Goal: Information Seeking & Learning: Learn about a topic

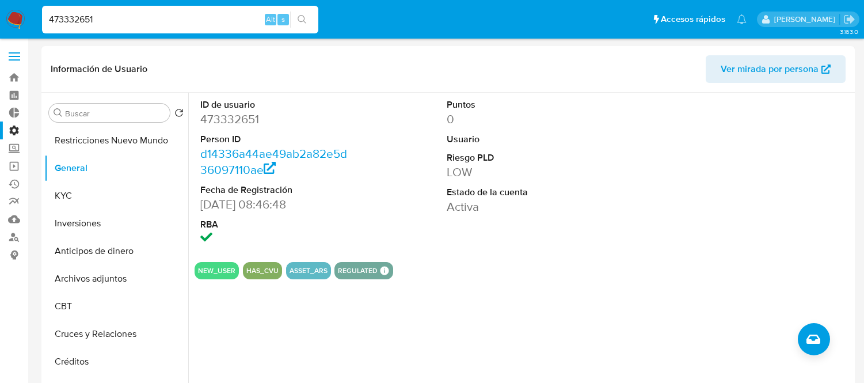
select select "10"
click at [65, 12] on input "473332651" at bounding box center [180, 19] width 276 height 15
paste input "662852909"
type input "662852909"
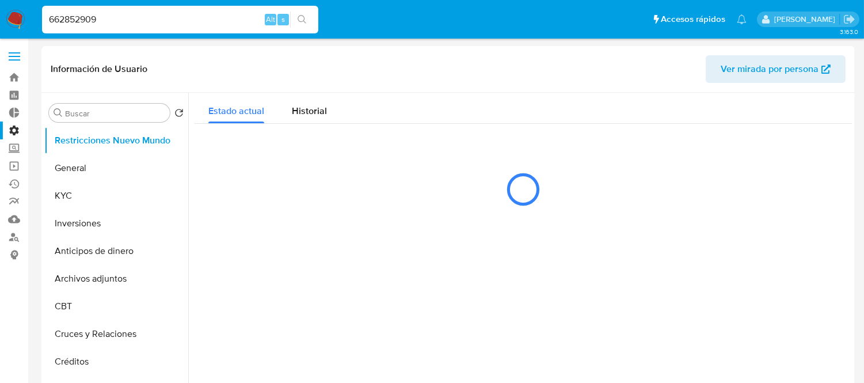
select select "10"
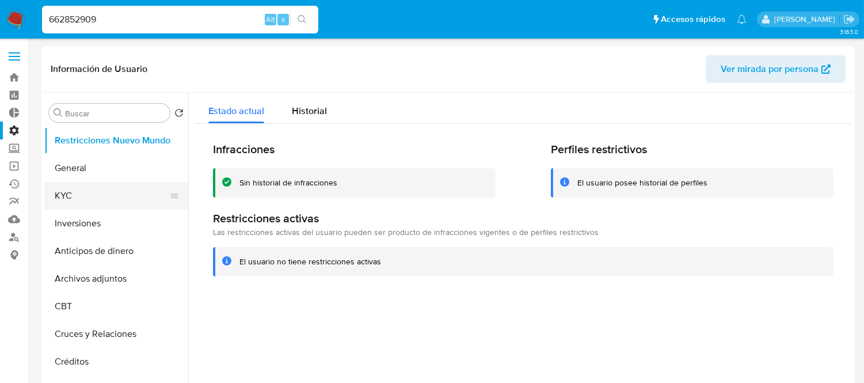
click at [78, 192] on button "KYC" at bounding box center [111, 196] width 135 height 28
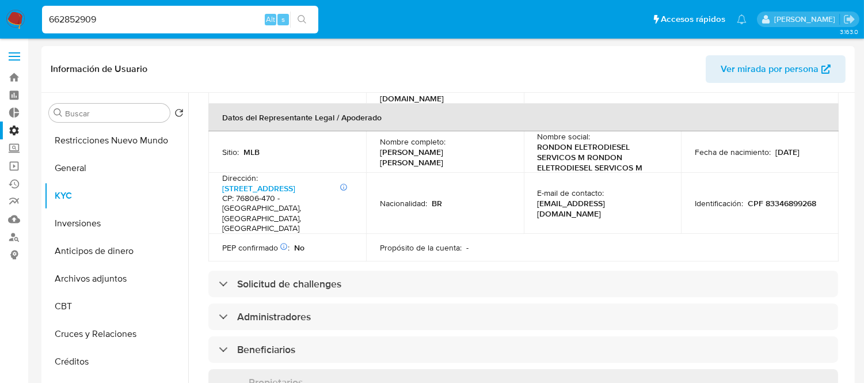
scroll to position [383, 0]
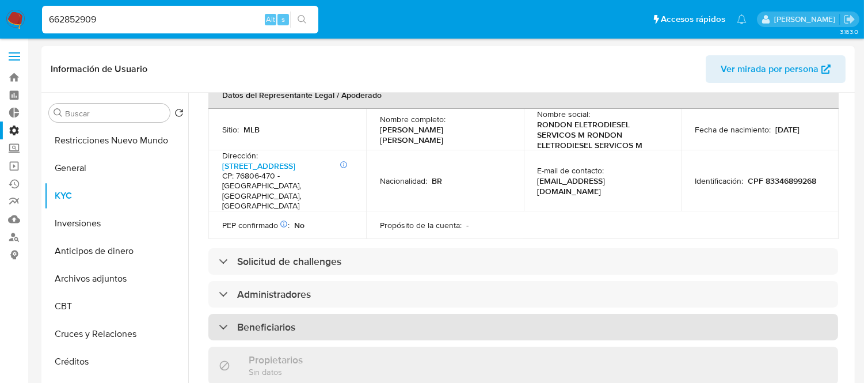
click at [251, 321] on h3 "Beneficiarios" at bounding box center [266, 327] width 58 height 13
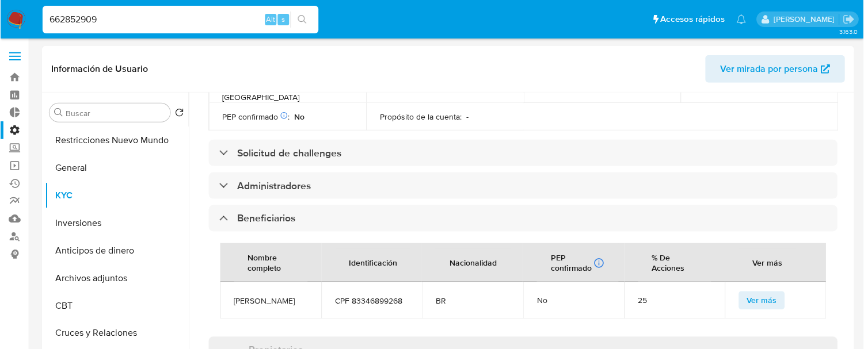
scroll to position [511, 0]
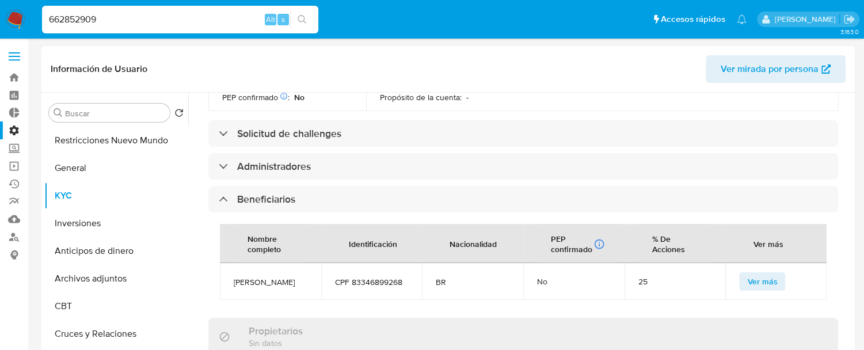
click at [764, 273] on span "Ver más" at bounding box center [762, 281] width 30 height 16
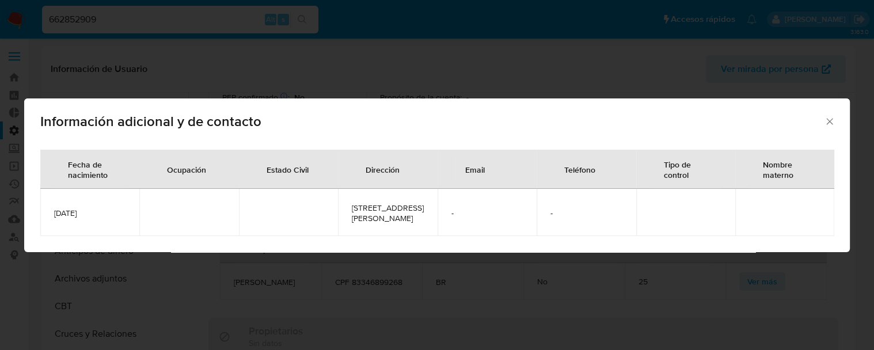
click at [832, 116] on icon "Cerrar" at bounding box center [830, 122] width 12 height 12
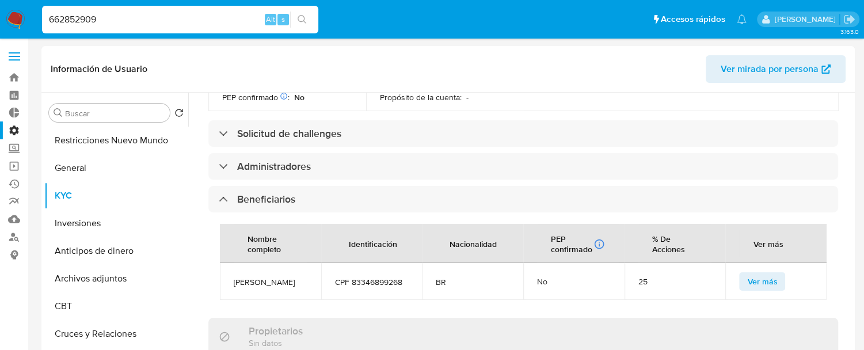
click at [116, 21] on input "662852909" at bounding box center [180, 19] width 276 height 15
click at [761, 273] on span "Ver más" at bounding box center [762, 281] width 30 height 16
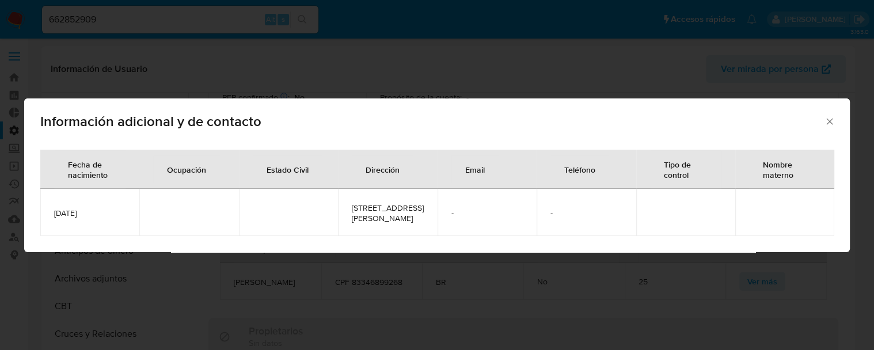
click at [487, 303] on div "Información adicional y de contacto Fecha de nacimiento Ocupación Estado Civil …" at bounding box center [437, 175] width 874 height 350
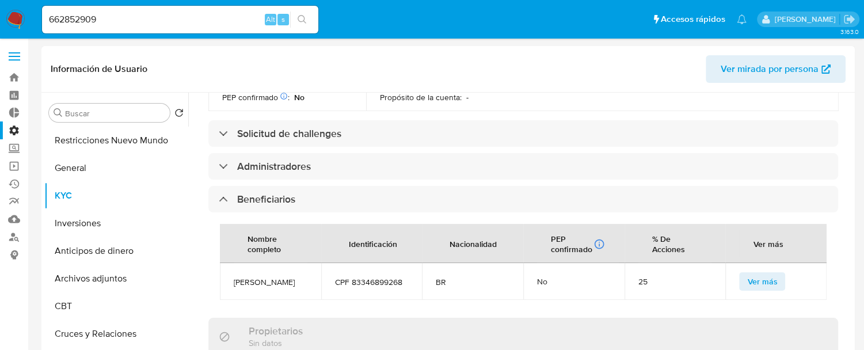
click at [770, 273] on span "Ver más" at bounding box center [762, 281] width 30 height 16
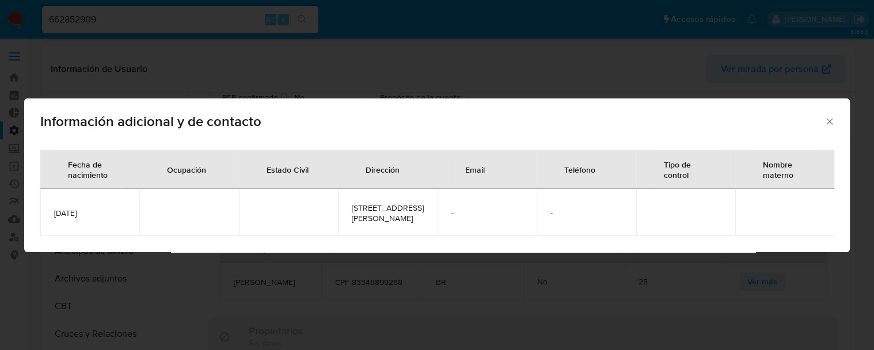
click at [829, 125] on div "Información adicional y de contacto" at bounding box center [436, 119] width 825 height 42
click at [829, 118] on icon "Cerrar" at bounding box center [830, 122] width 12 height 12
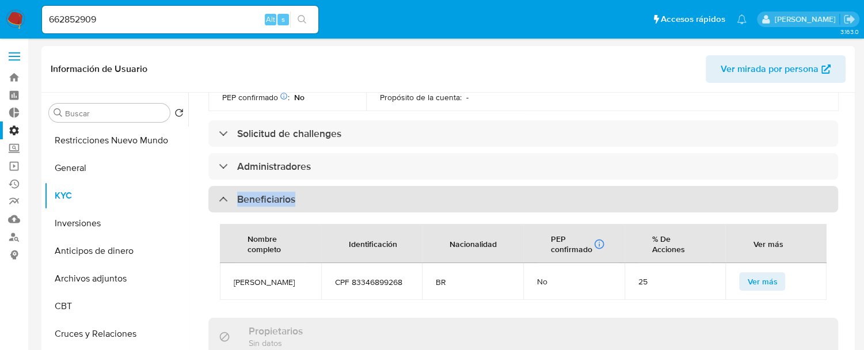
drag, startPoint x: 237, startPoint y: 156, endPoint x: 296, endPoint y: 156, distance: 59.9
click at [296, 186] on div "Beneficiarios" at bounding box center [523, 199] width 630 height 26
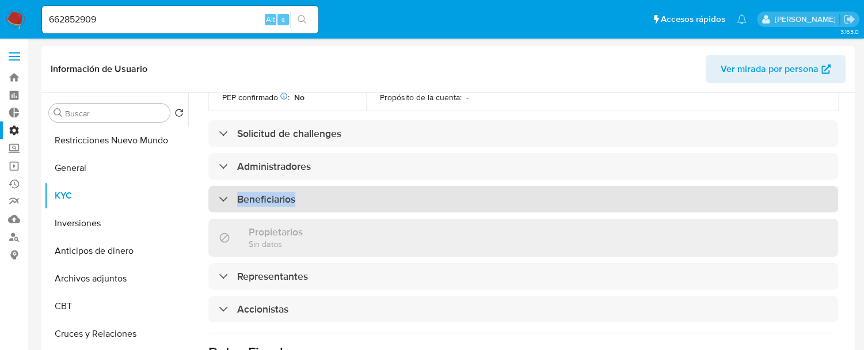
click at [296, 186] on div "Beneficiarios" at bounding box center [523, 199] width 630 height 26
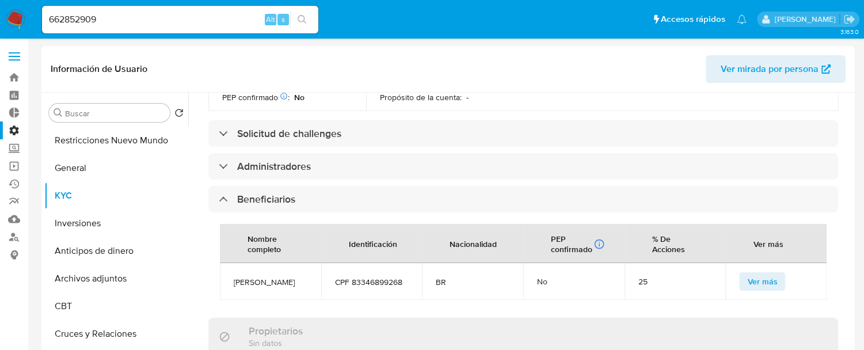
click at [760, 273] on span "Ver más" at bounding box center [762, 281] width 30 height 16
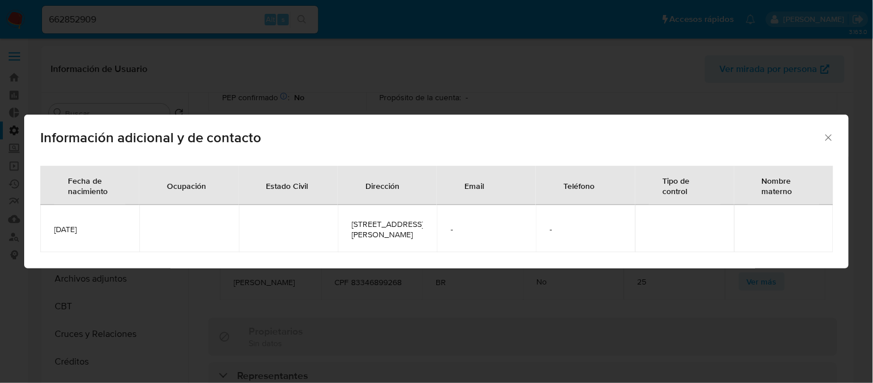
click at [830, 132] on icon "Cerrar" at bounding box center [829, 138] width 12 height 12
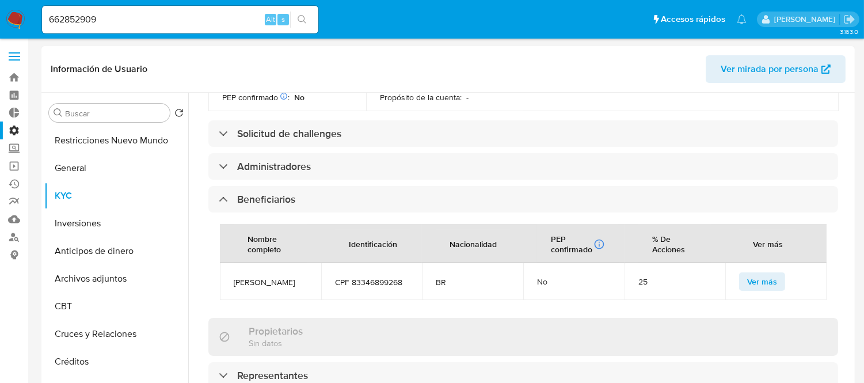
click at [776, 272] on button "Ver más" at bounding box center [762, 281] width 46 height 18
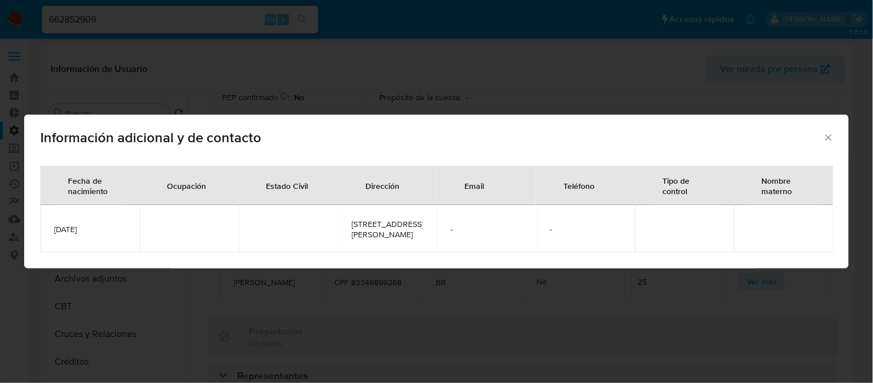
click at [829, 135] on icon "Cerrar" at bounding box center [829, 138] width 12 height 12
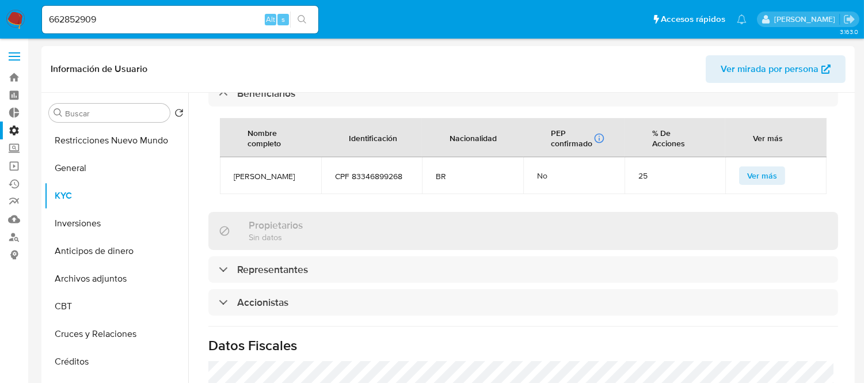
scroll to position [639, 0]
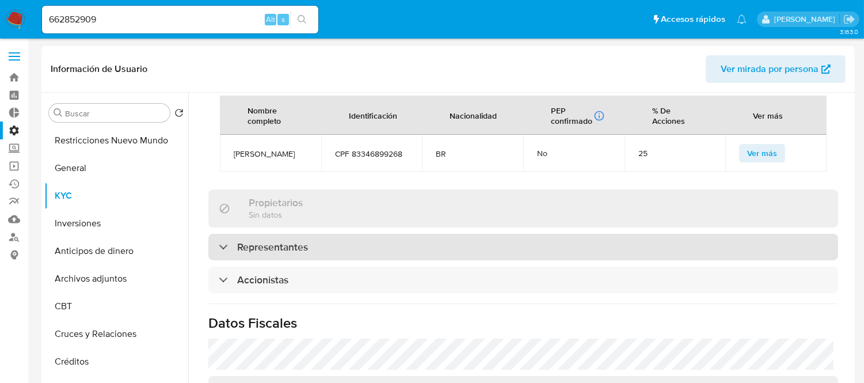
click at [237, 234] on div "Representantes" at bounding box center [523, 247] width 630 height 26
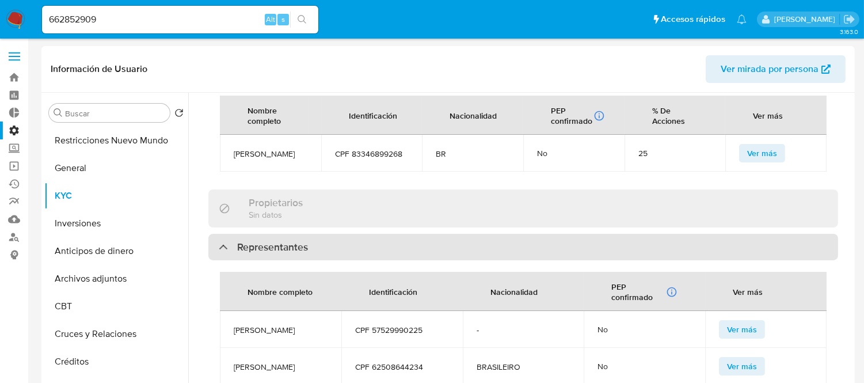
click at [237, 234] on div "Representantes" at bounding box center [523, 247] width 630 height 26
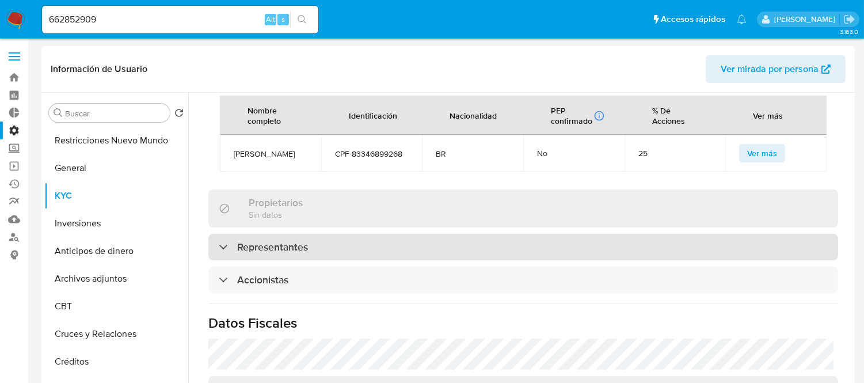
click at [237, 234] on div "Representantes" at bounding box center [523, 247] width 630 height 26
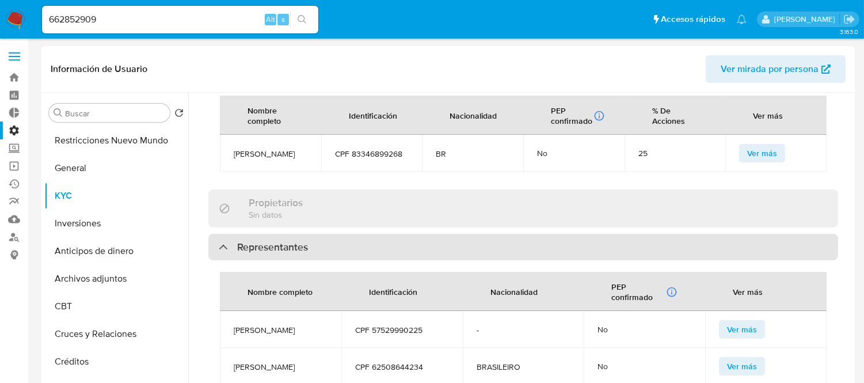
click at [237, 234] on div "Representantes" at bounding box center [523, 247] width 630 height 26
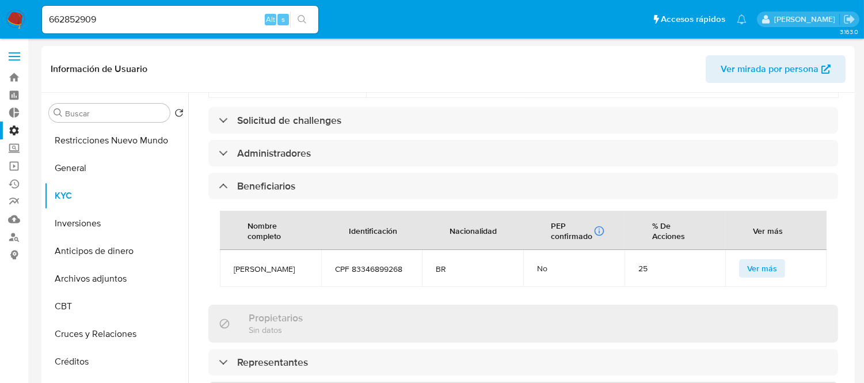
scroll to position [511, 0]
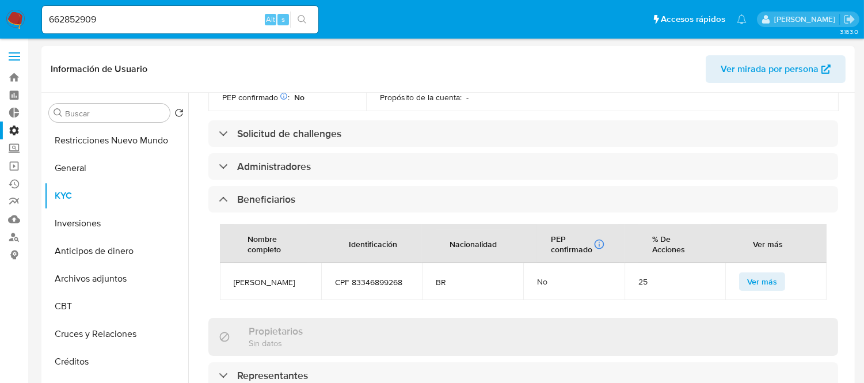
drag, startPoint x: 233, startPoint y: 237, endPoint x: 260, endPoint y: 247, distance: 29.5
click at [260, 263] on td "Cleidiane Souza Costa" at bounding box center [270, 281] width 101 height 37
click at [260, 277] on span "Cleidiane Souza Costa" at bounding box center [271, 282] width 74 height 10
click at [775, 272] on button "Ver más" at bounding box center [762, 281] width 46 height 18
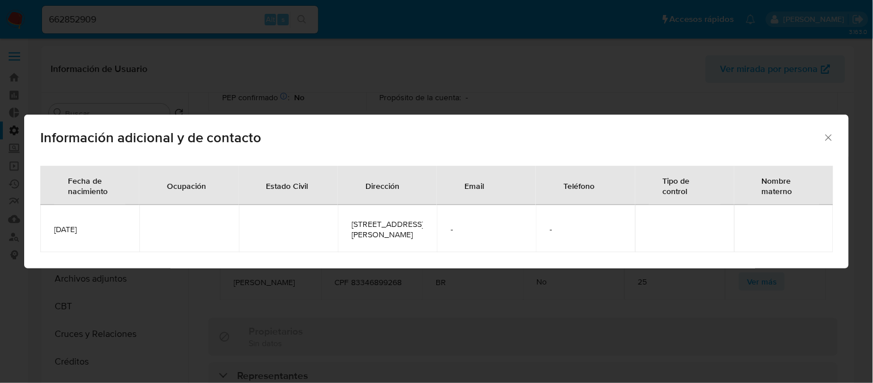
click at [448, 315] on div "Información adicional y de contacto Fecha de nacimiento Ocupación Estado Civil …" at bounding box center [436, 191] width 873 height 383
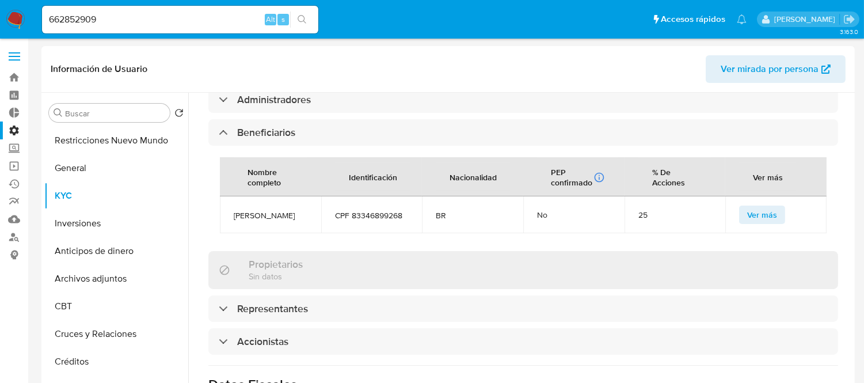
scroll to position [639, 0]
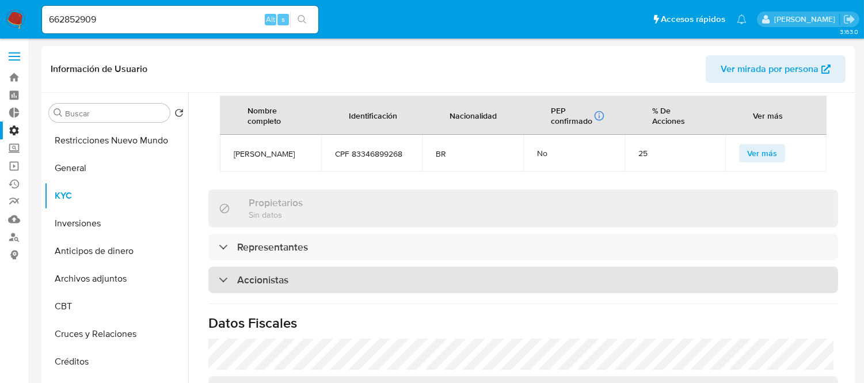
click at [281, 273] on h3 "Accionistas" at bounding box center [262, 279] width 51 height 13
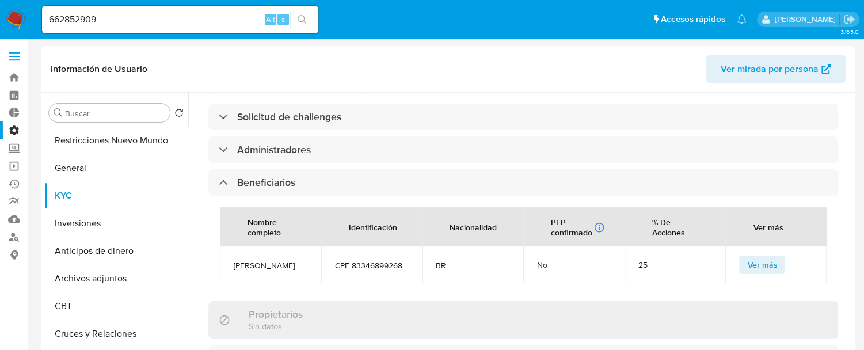
scroll to position [511, 0]
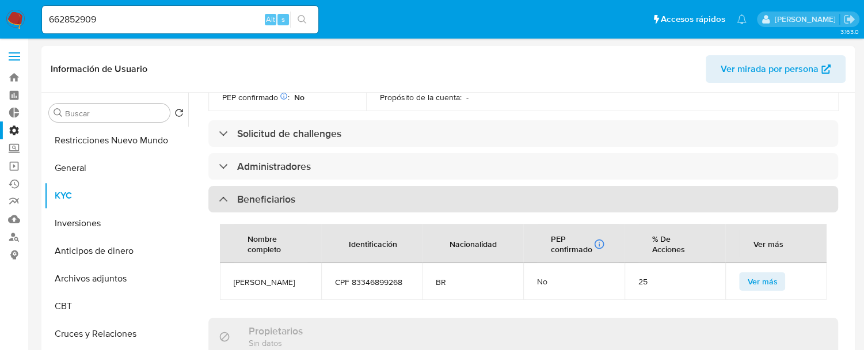
click at [238, 193] on h3 "Beneficiarios" at bounding box center [266, 199] width 58 height 13
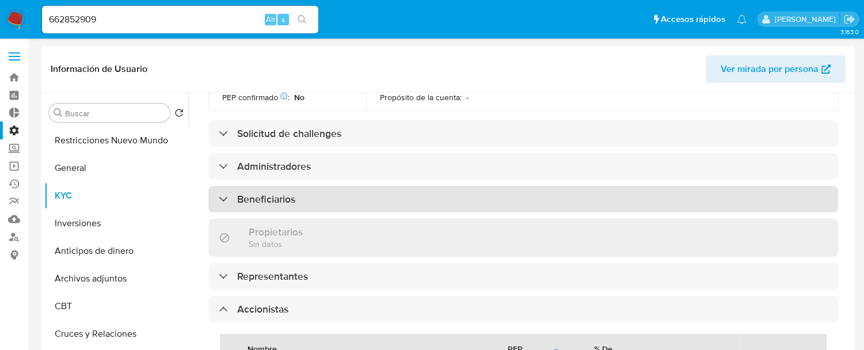
click at [238, 193] on h3 "Beneficiarios" at bounding box center [266, 199] width 58 height 13
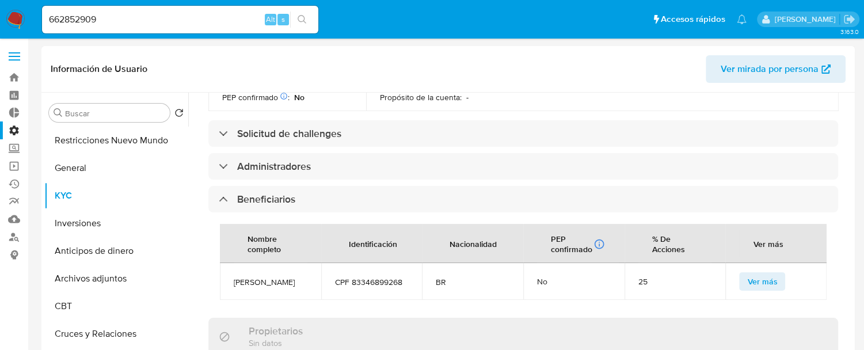
drag, startPoint x: 231, startPoint y: 243, endPoint x: 273, endPoint y: 245, distance: 42.6
click at [273, 263] on td "Cleidiane Souza Costa" at bounding box center [270, 281] width 101 height 37
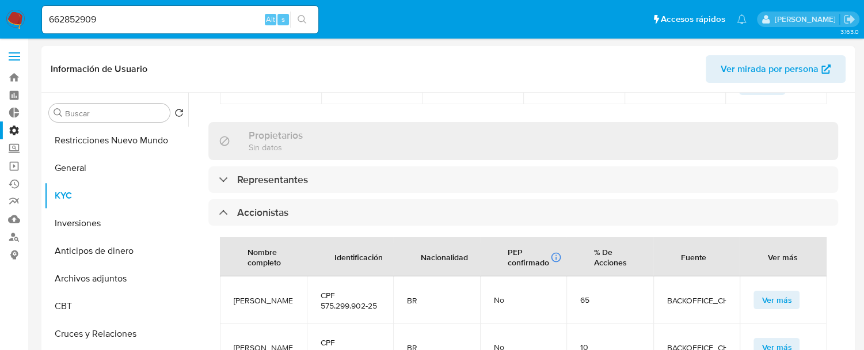
scroll to position [767, 0]
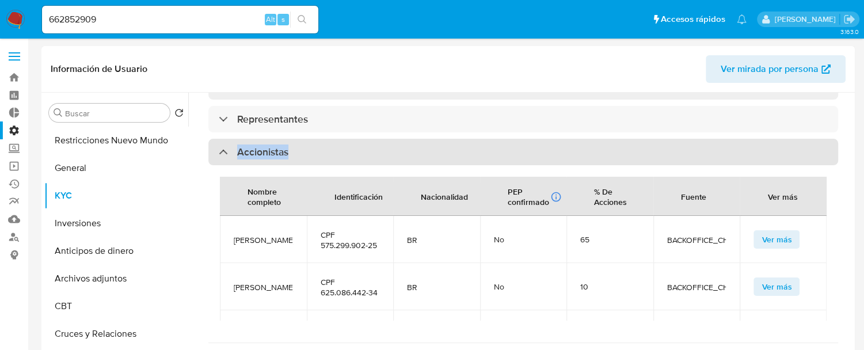
drag, startPoint x: 233, startPoint y: 121, endPoint x: 321, endPoint y: 128, distance: 88.3
click at [321, 139] on div "Accionistas" at bounding box center [523, 152] width 630 height 26
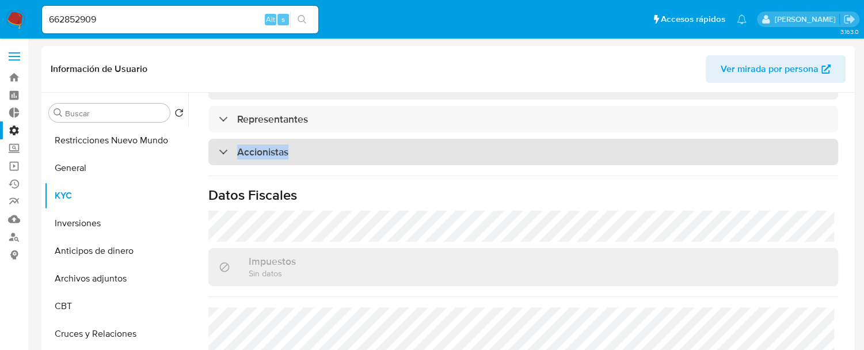
click at [296, 139] on div "Accionistas" at bounding box center [523, 152] width 630 height 26
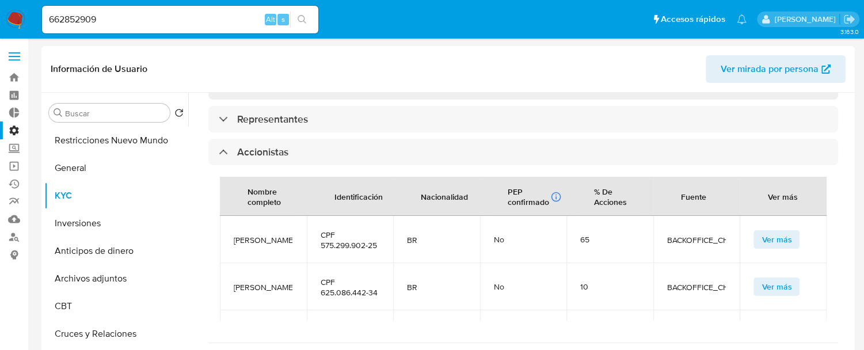
click at [761, 231] on span "Ver más" at bounding box center [776, 239] width 30 height 16
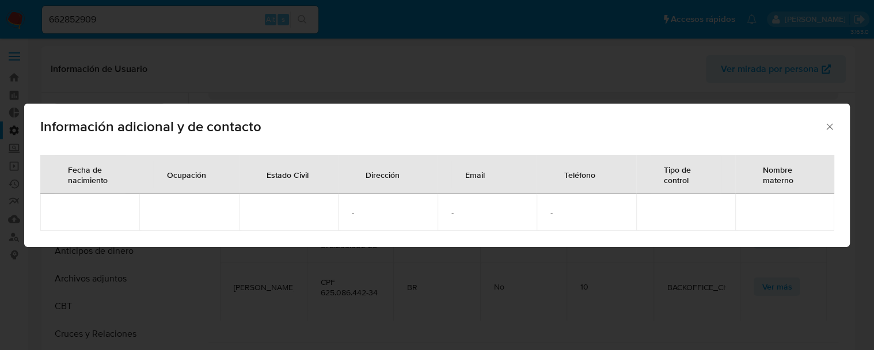
click at [698, 273] on div "Información adicional y de contacto Fecha de nacimiento Ocupación Estado Civil …" at bounding box center [437, 175] width 874 height 350
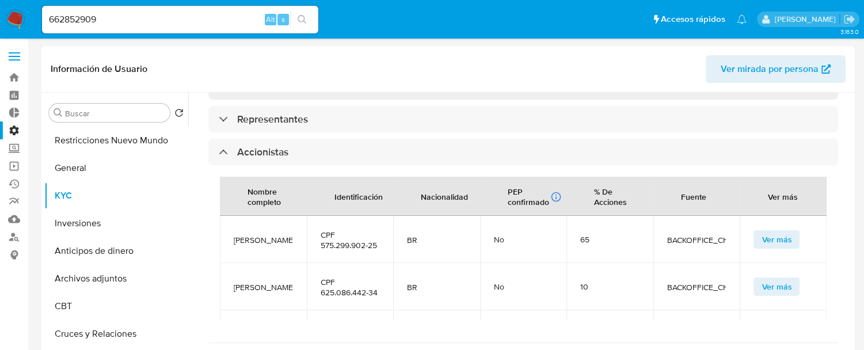
click at [764, 279] on span "Ver más" at bounding box center [776, 287] width 30 height 16
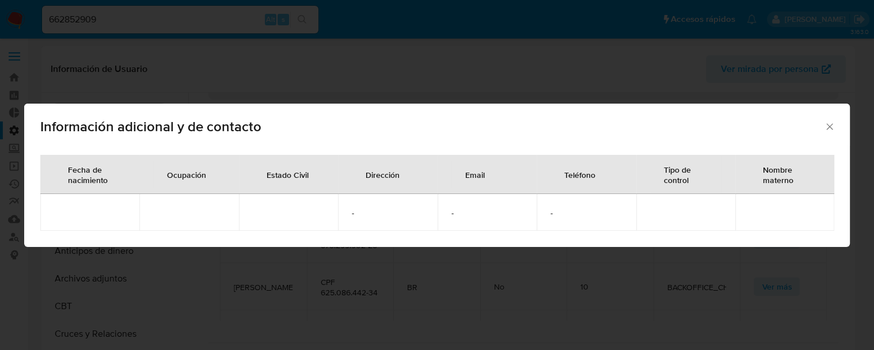
click at [824, 121] on icon "Cerrar" at bounding box center [830, 127] width 12 height 12
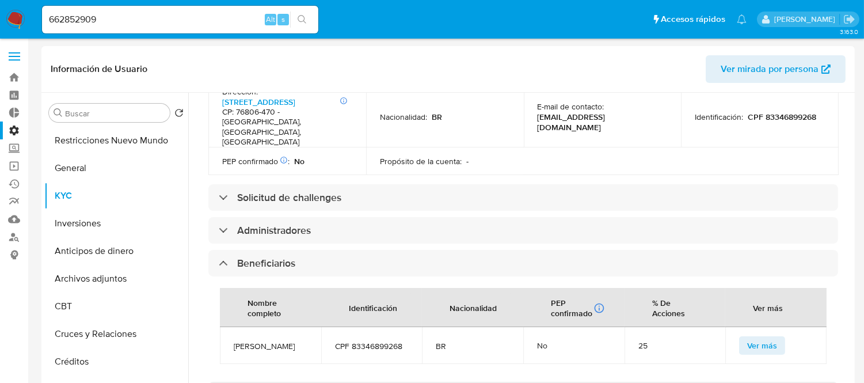
scroll to position [511, 0]
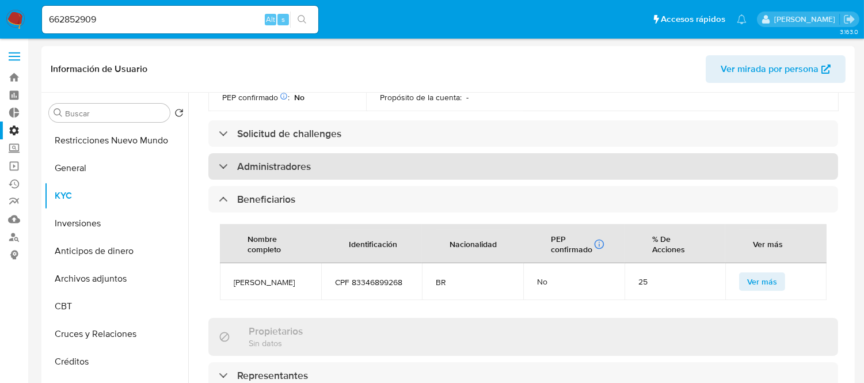
click at [280, 160] on h3 "Administradores" at bounding box center [274, 166] width 74 height 13
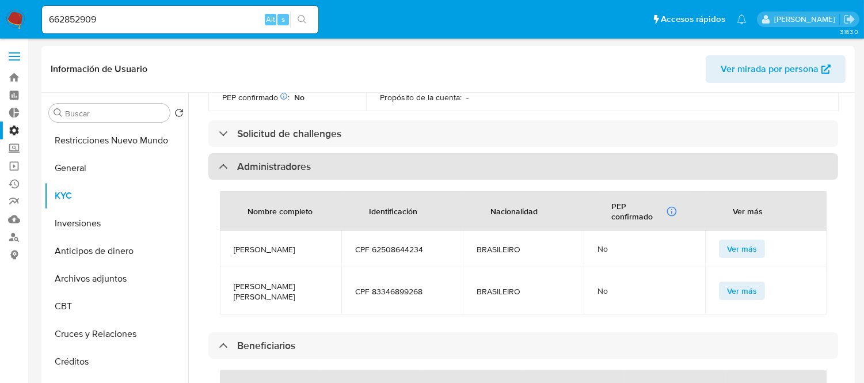
click at [280, 160] on h3 "Administradores" at bounding box center [274, 166] width 74 height 13
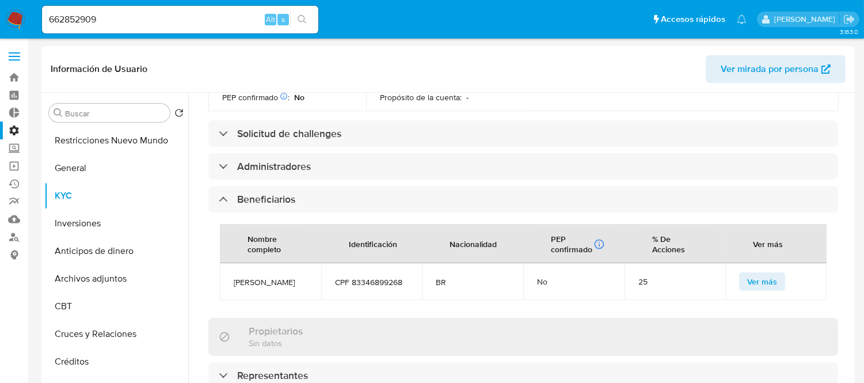
click at [761, 273] on span "Ver más" at bounding box center [762, 281] width 30 height 16
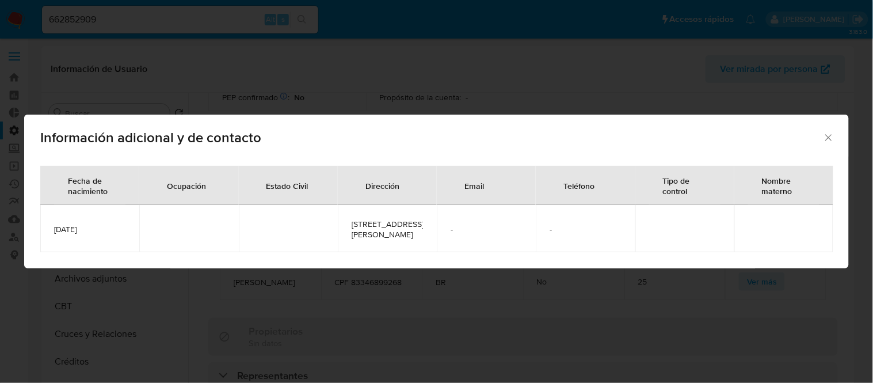
click at [291, 288] on div "Información adicional y de contacto Fecha de nacimiento Ocupación Estado Civil …" at bounding box center [436, 191] width 873 height 383
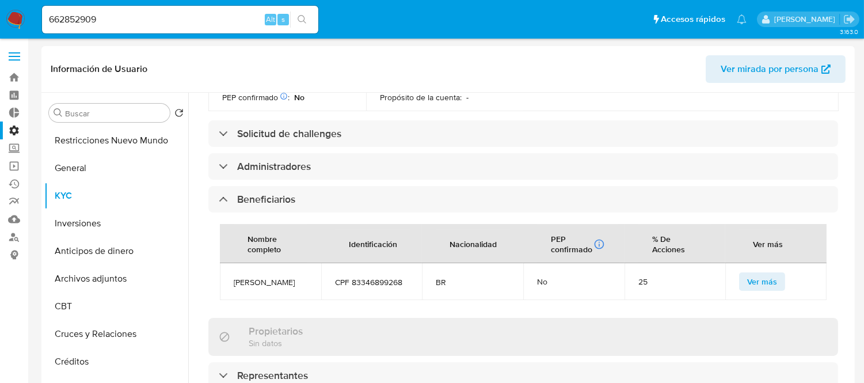
click at [774, 272] on button "Ver más" at bounding box center [762, 281] width 46 height 18
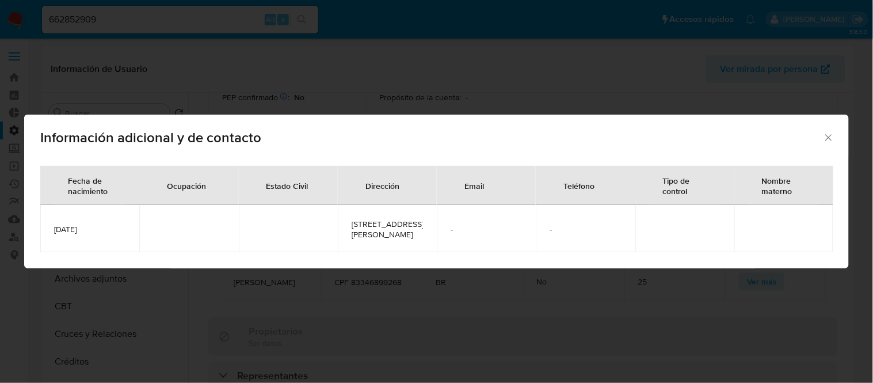
click at [825, 134] on icon "Cerrar" at bounding box center [829, 138] width 12 height 12
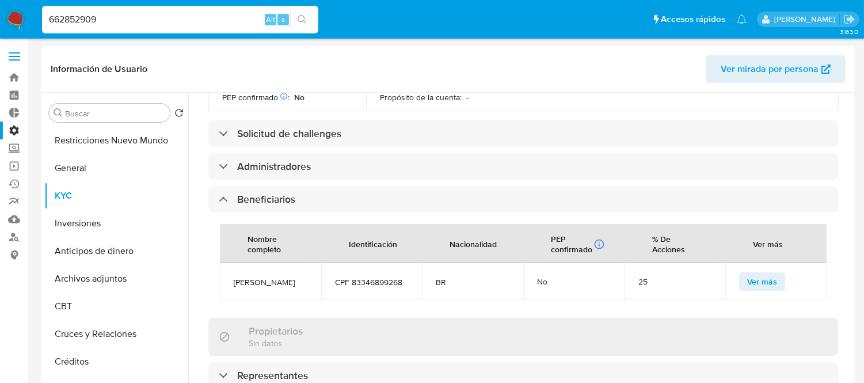
drag, startPoint x: 112, startPoint y: 18, endPoint x: 50, endPoint y: 18, distance: 62.2
click at [50, 18] on input "662852909" at bounding box center [180, 19] width 276 height 15
click at [94, 23] on input "662852909" at bounding box center [180, 19] width 276 height 15
paste input "267589710"
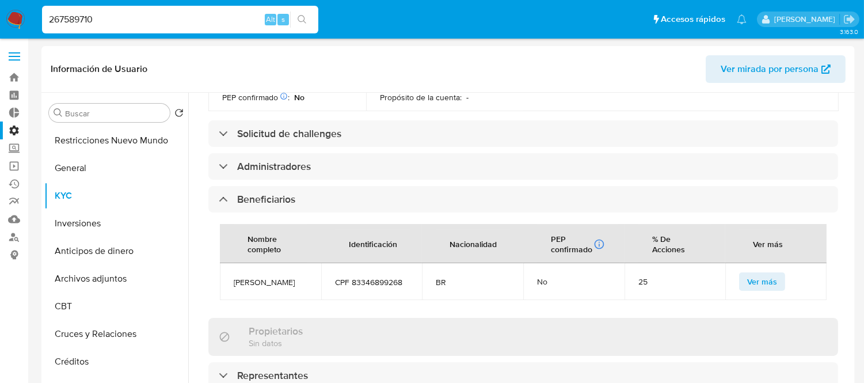
type input "267589710"
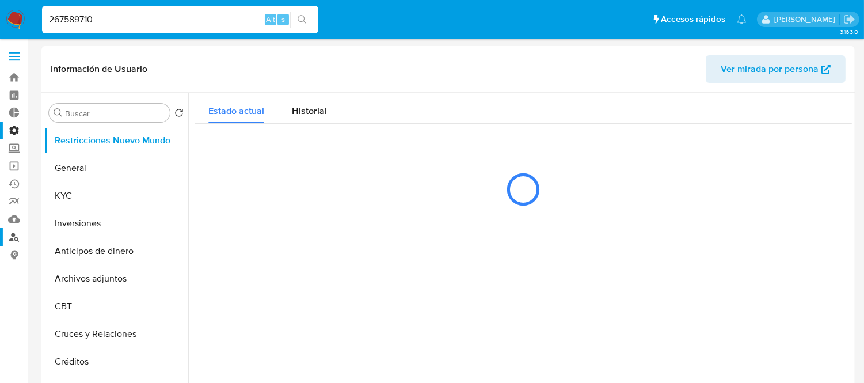
select select "10"
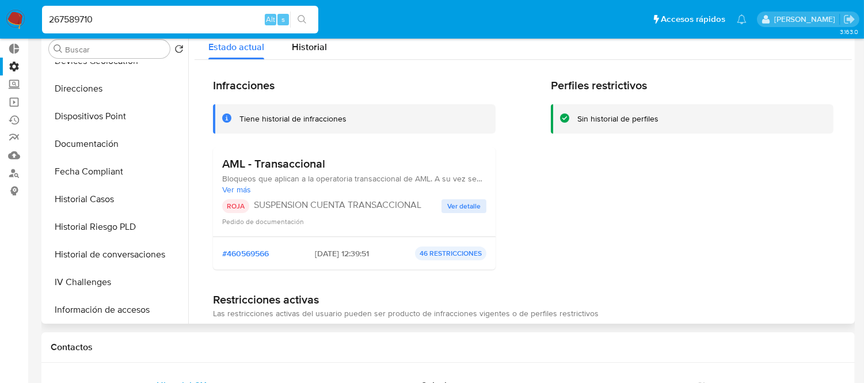
scroll to position [319, 0]
click at [88, 247] on button "Historial de conversaciones" at bounding box center [111, 255] width 135 height 28
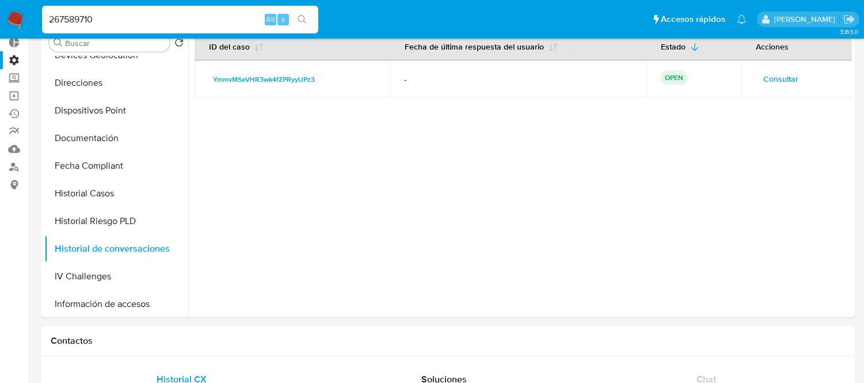
scroll to position [0, 0]
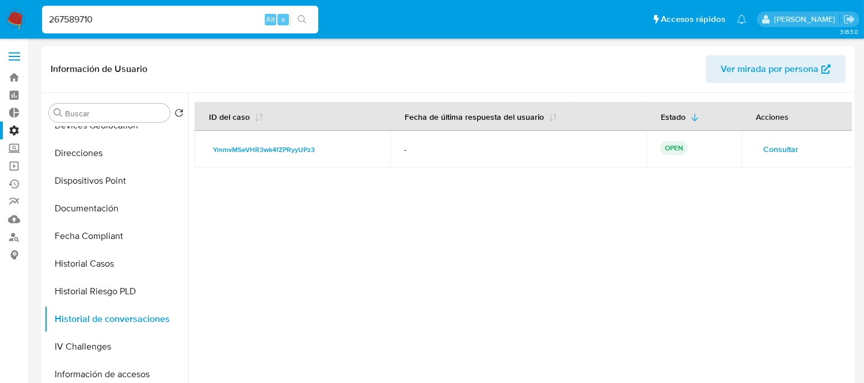
click at [101, 14] on input "267589710" at bounding box center [180, 19] width 276 height 15
click at [100, 16] on input "267589710" at bounding box center [180, 19] width 276 height 15
paste input "267589710"
click at [100, 16] on input "267589710267589710" at bounding box center [180, 19] width 276 height 15
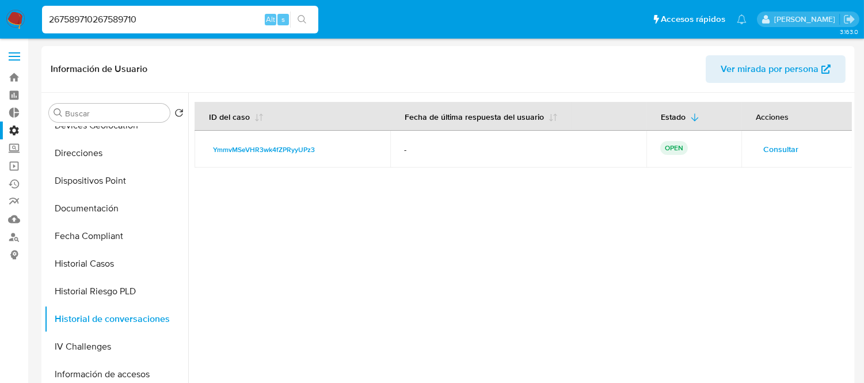
paste input
type input "267589710"
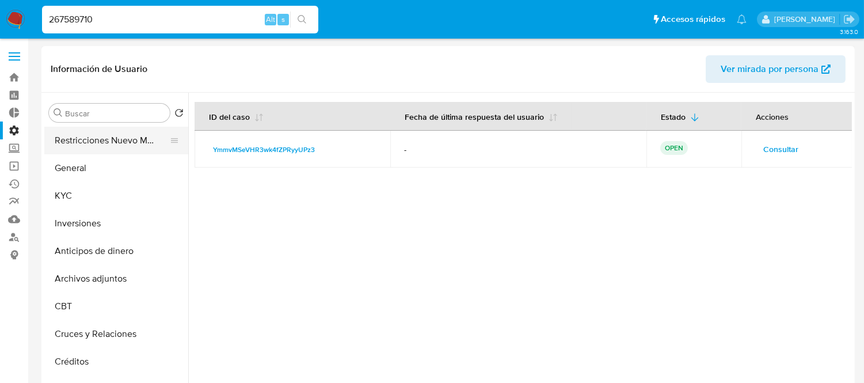
click at [67, 142] on button "Restricciones Nuevo Mundo" at bounding box center [111, 141] width 135 height 28
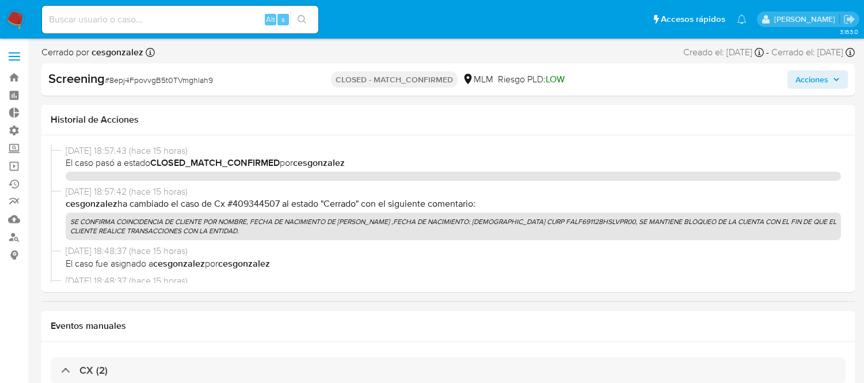
select select "10"
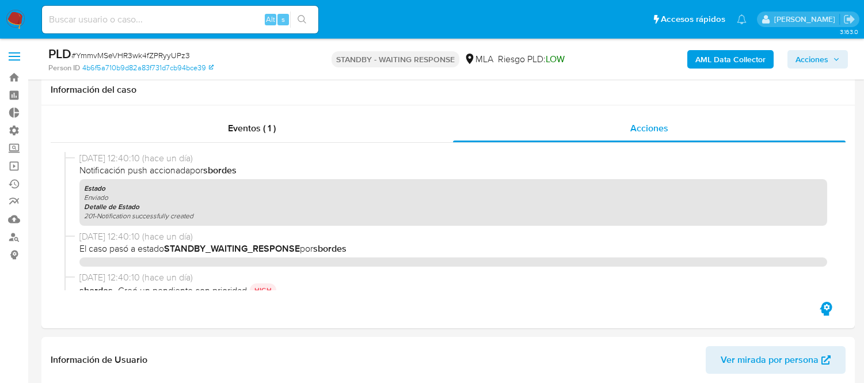
select select "10"
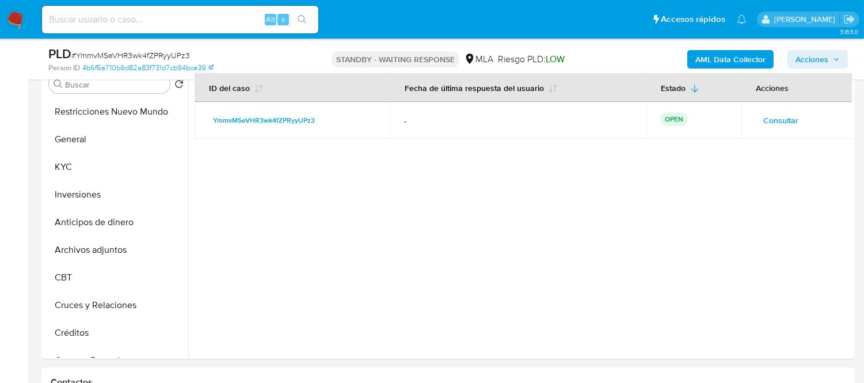
scroll to position [446, 0]
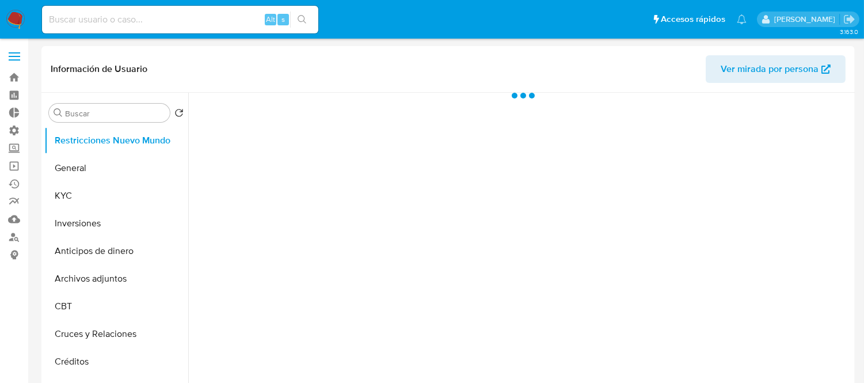
select select "10"
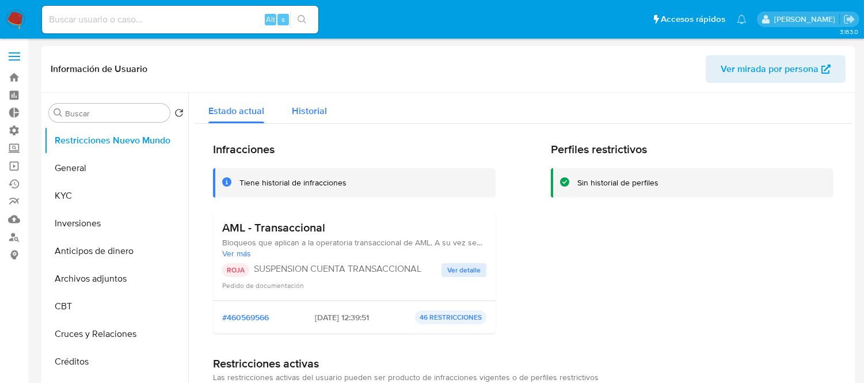
click at [321, 113] on span "Historial" at bounding box center [309, 110] width 35 height 13
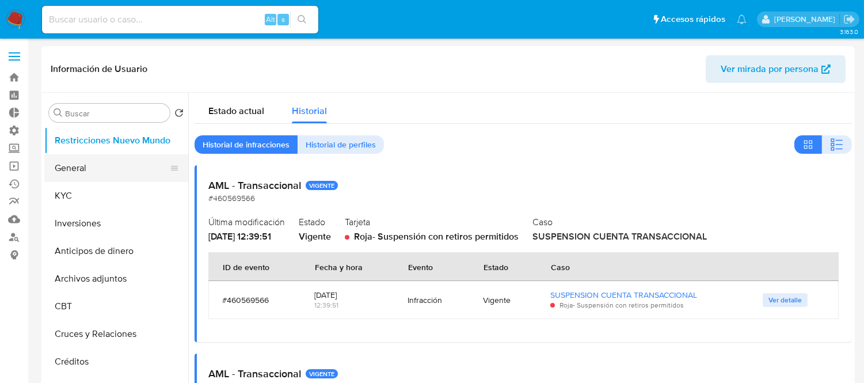
click at [86, 157] on button "General" at bounding box center [111, 168] width 135 height 28
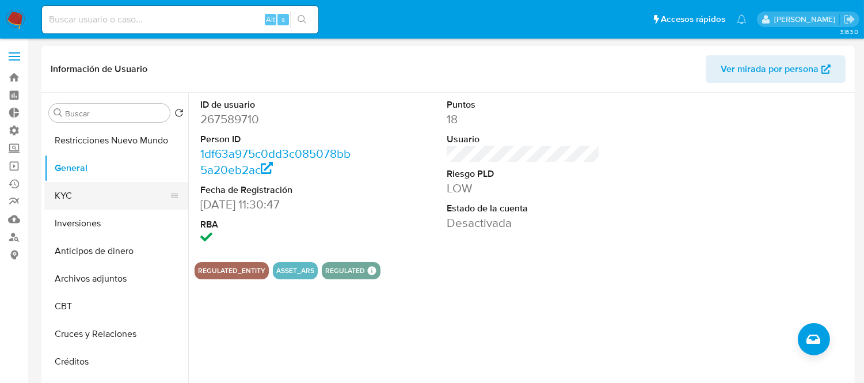
click at [88, 199] on button "KYC" at bounding box center [111, 196] width 135 height 28
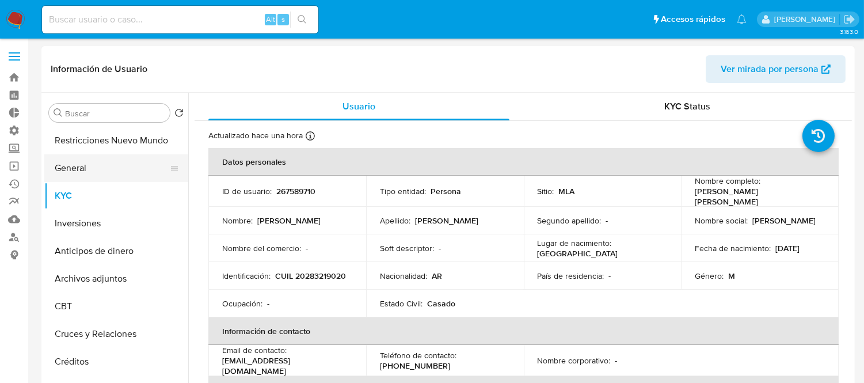
click at [88, 164] on button "General" at bounding box center [111, 168] width 135 height 28
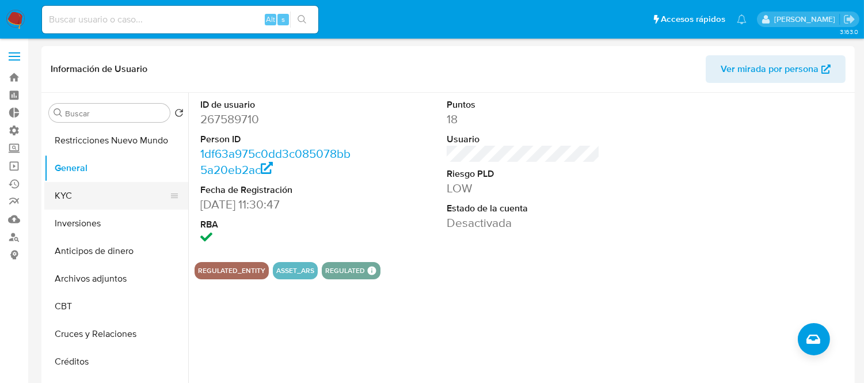
click at [68, 197] on button "KYC" at bounding box center [111, 196] width 135 height 28
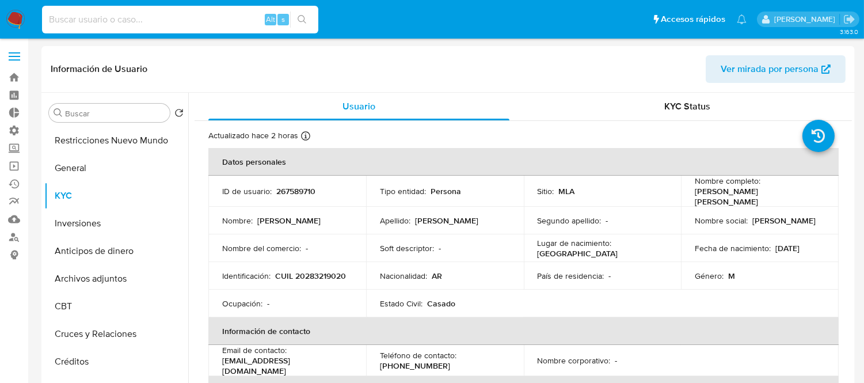
click at [110, 15] on input at bounding box center [180, 19] width 276 height 15
paste input "267589710"
type input "267589710"
click at [127, 140] on button "Restricciones Nuevo Mundo" at bounding box center [111, 141] width 135 height 28
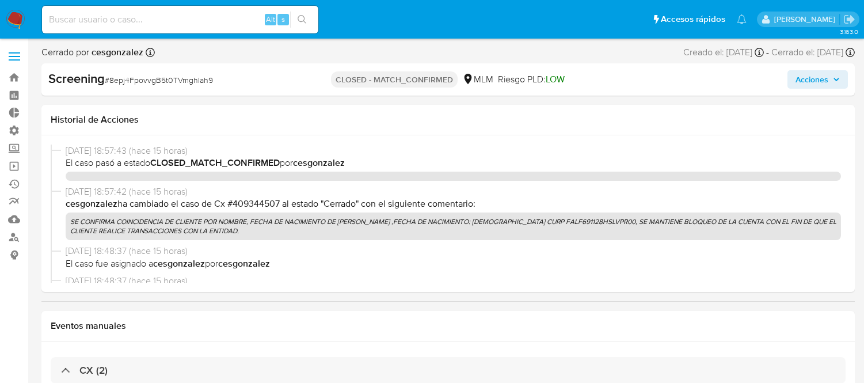
select select "10"
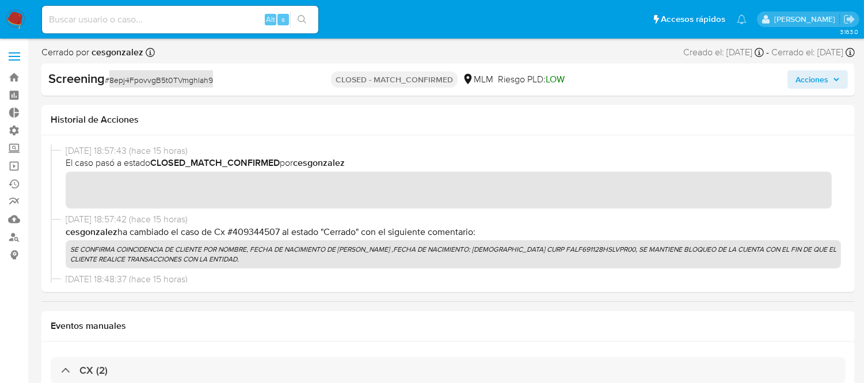
scroll to position [783, 0]
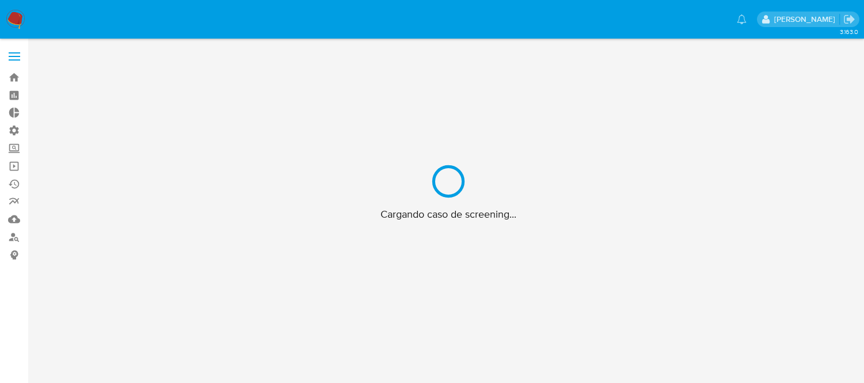
scroll to position [41, 0]
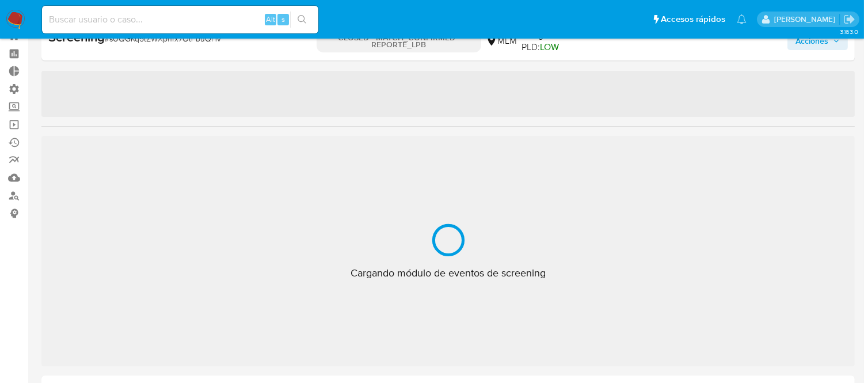
select select "10"
